Goal: Use online tool/utility: Utilize a website feature to perform a specific function

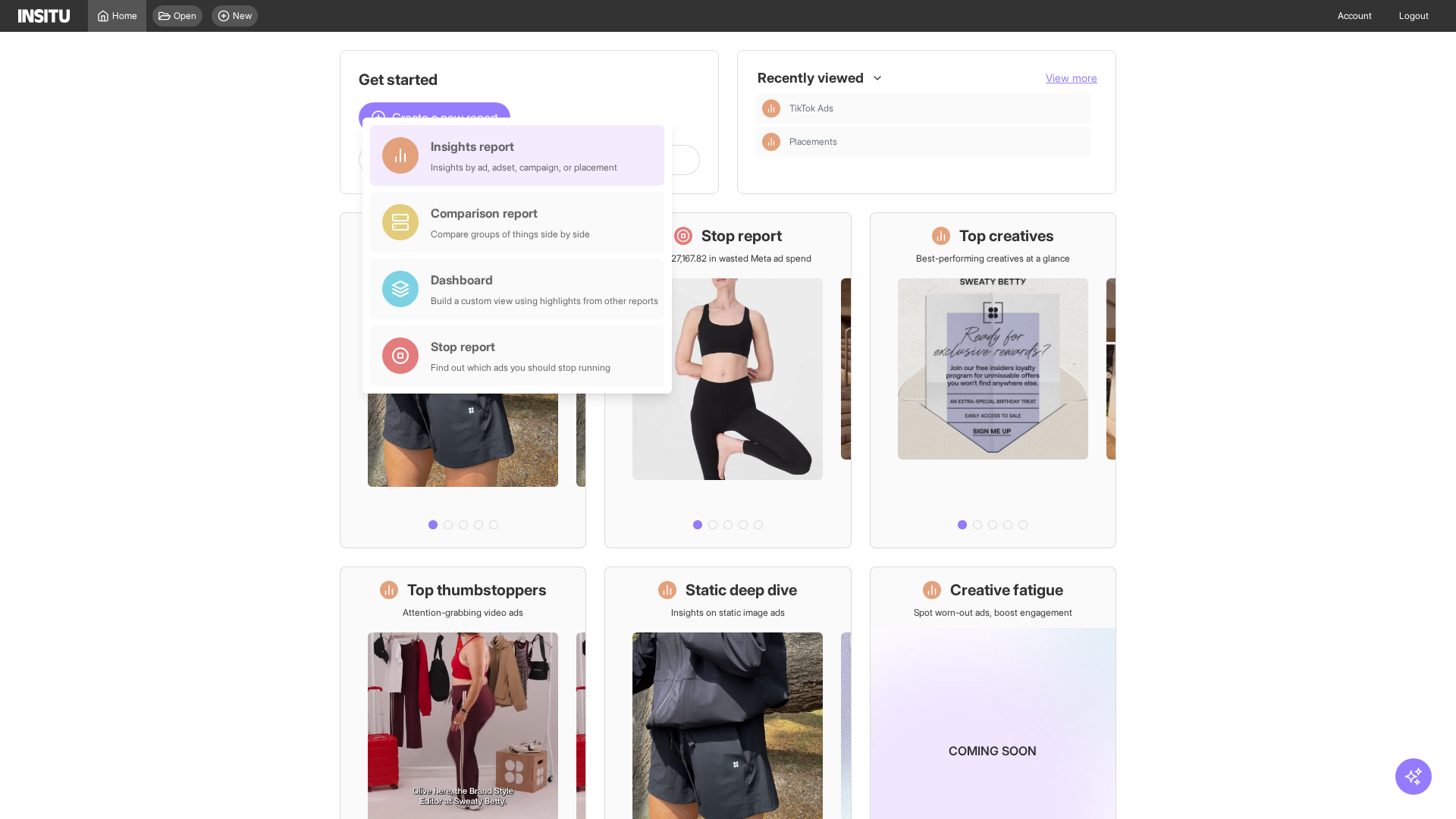
click at [521, 156] on div "Insights report Insights by ad, adset, campaign, or placement" at bounding box center [524, 156] width 187 height 36
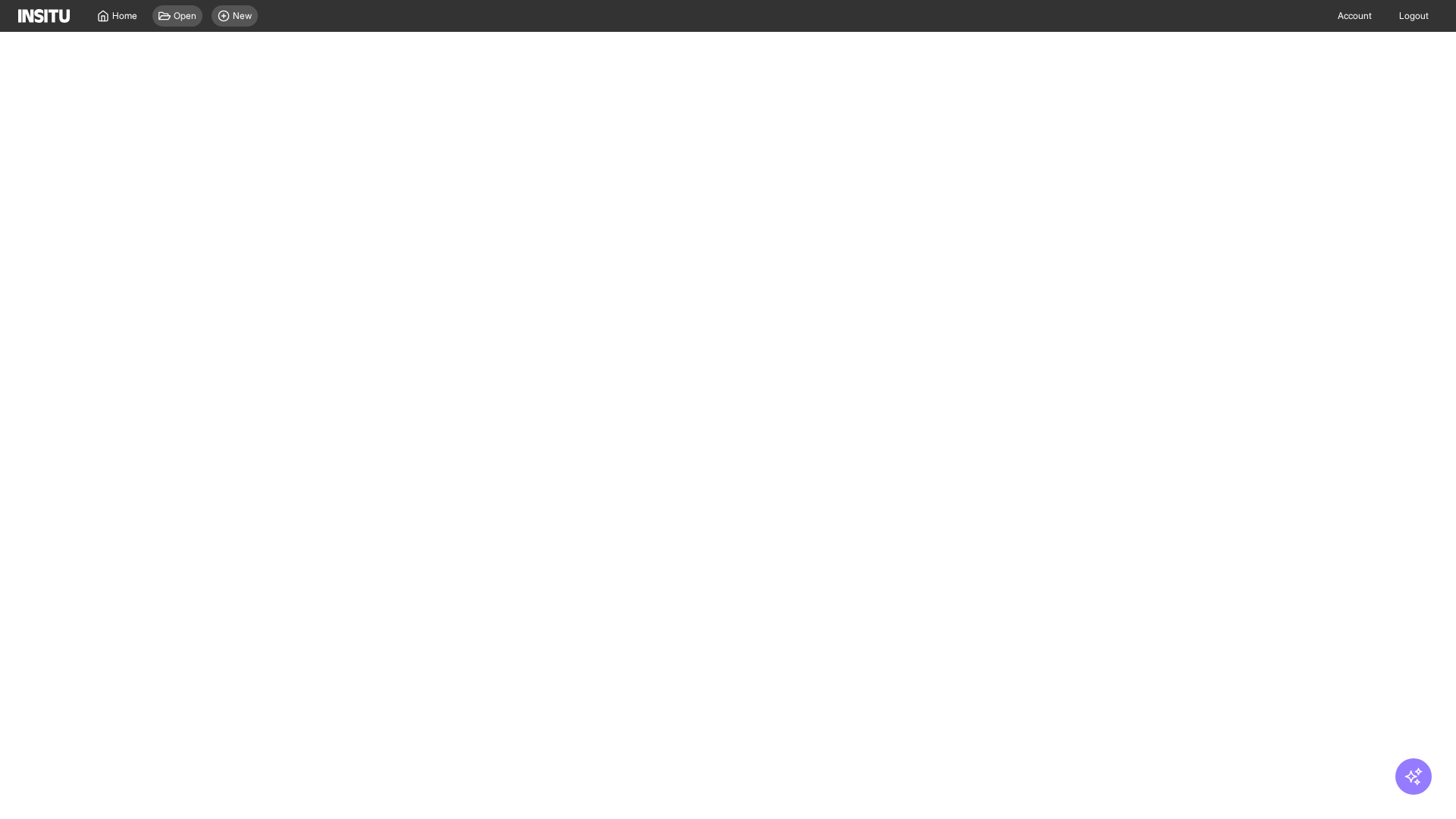
select select "**"
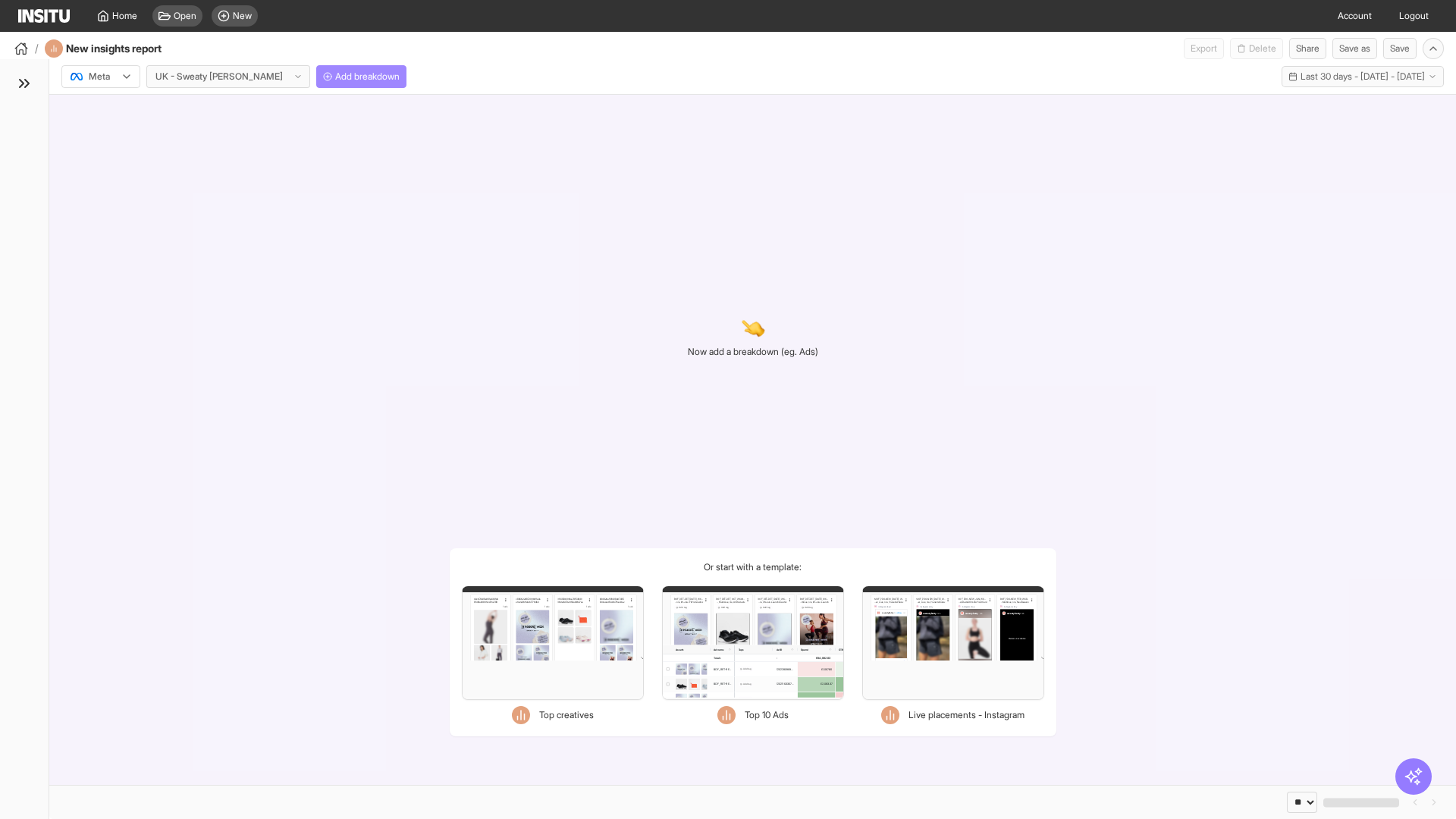
click at [335, 77] on span "Add breakdown" at bounding box center [367, 76] width 64 height 12
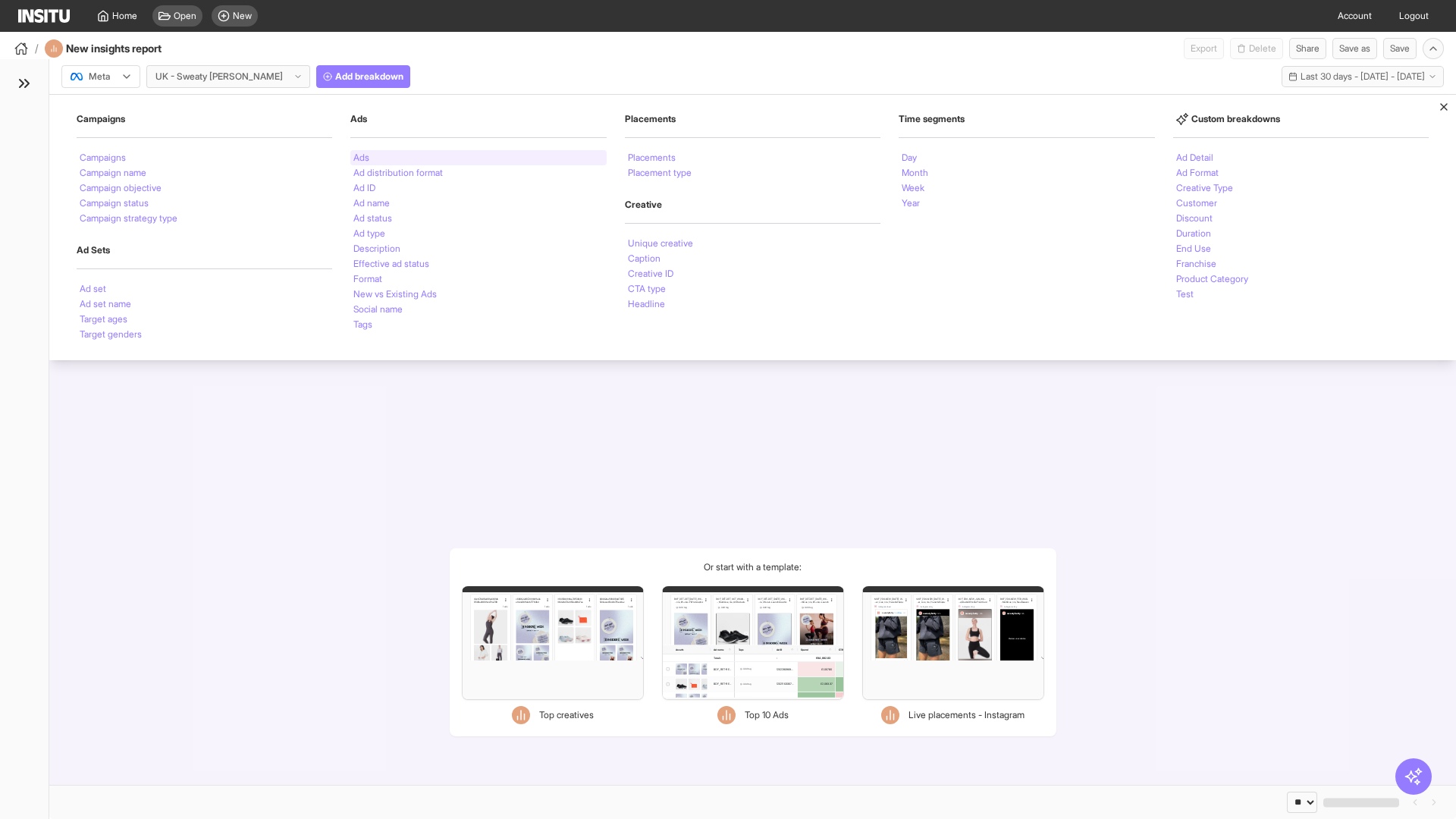
click at [361, 157] on li "Ads" at bounding box center [361, 158] width 16 height 9
